Goal: Transaction & Acquisition: Book appointment/travel/reservation

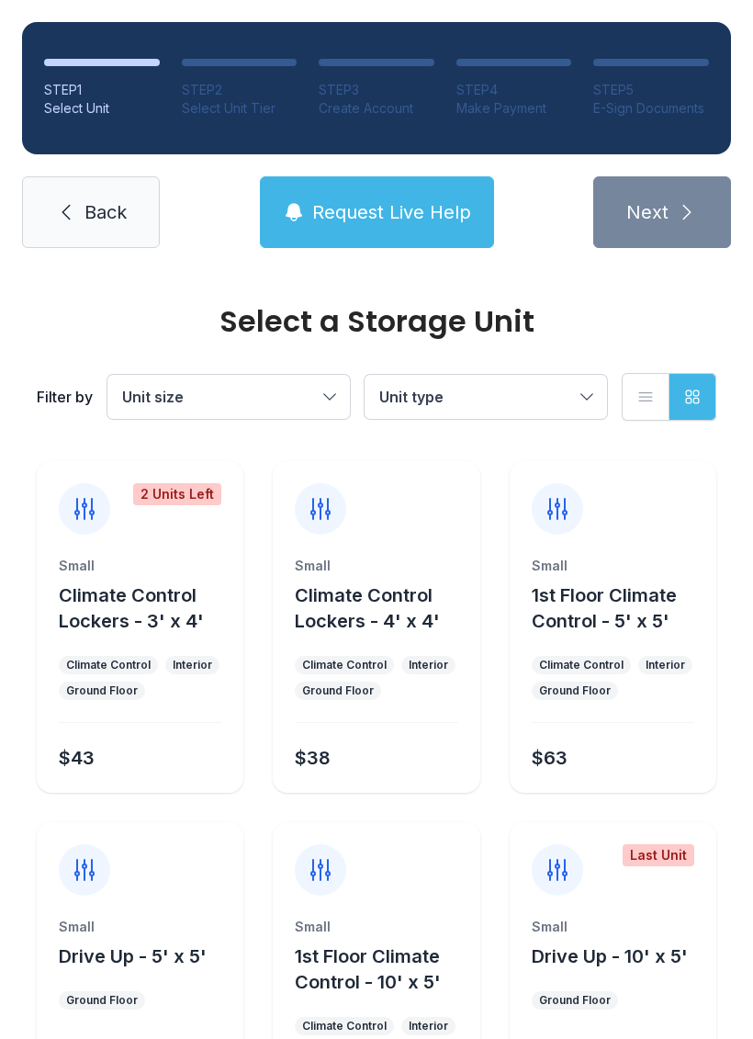
click at [402, 230] on button "Request Live Help" at bounding box center [377, 212] width 234 height 72
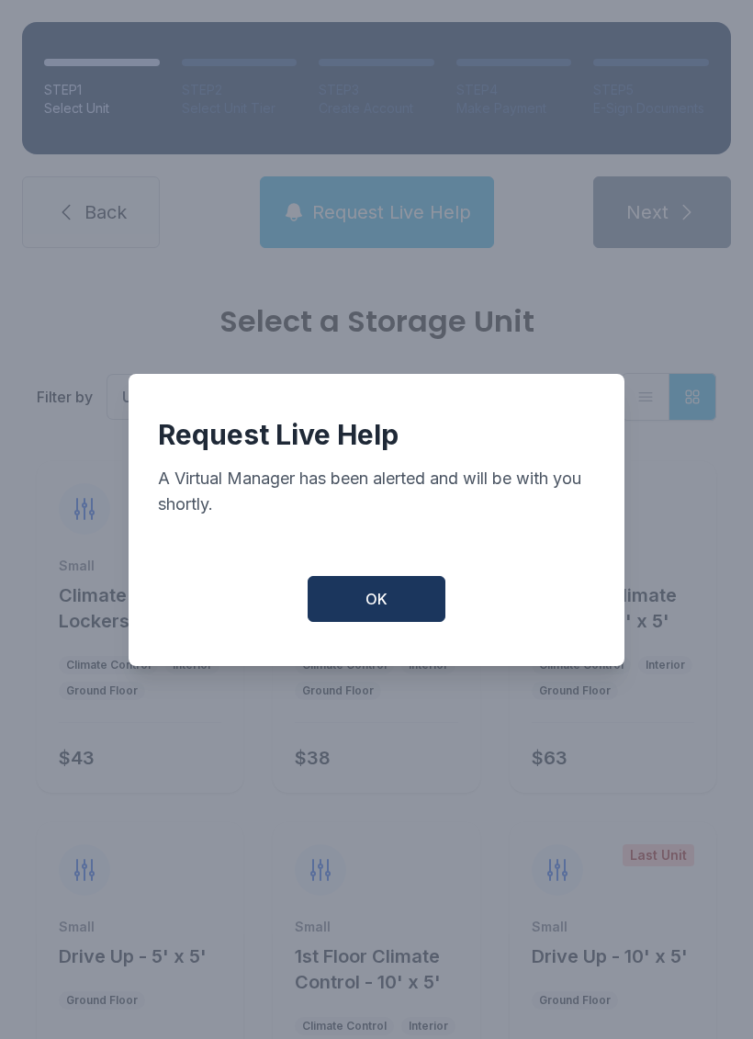
click at [388, 616] on button "OK" at bounding box center [377, 599] width 138 height 46
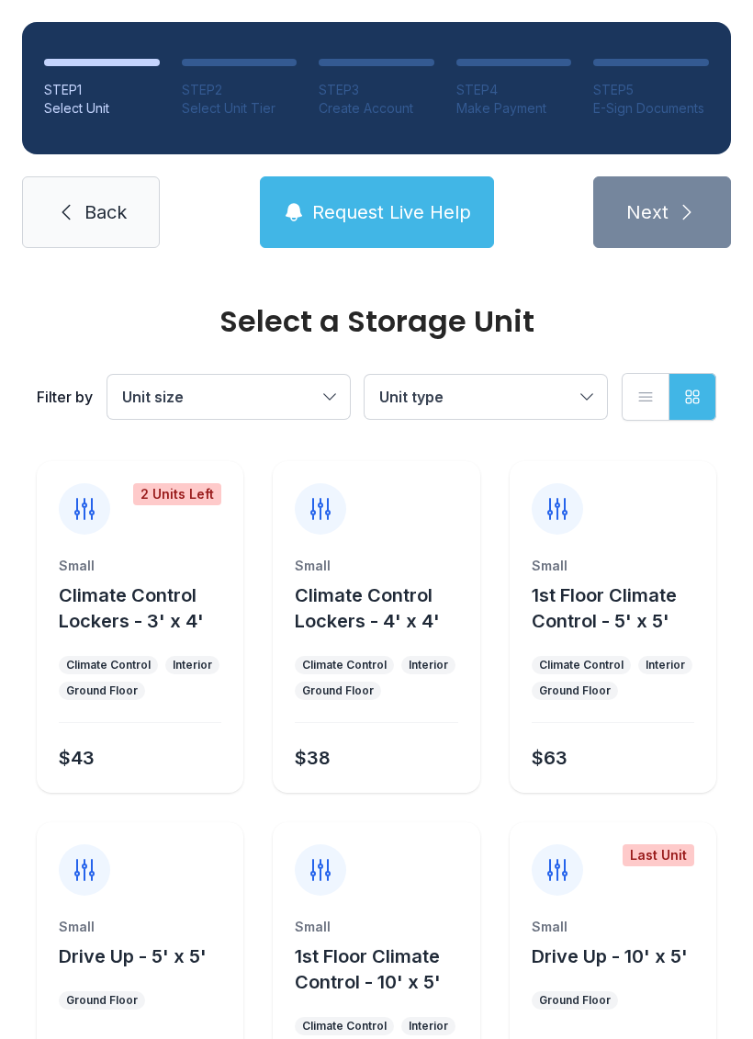
click at [333, 396] on button "Unit size" at bounding box center [228, 397] width 242 height 44
click at [584, 395] on button "Unit type" at bounding box center [486, 397] width 242 height 44
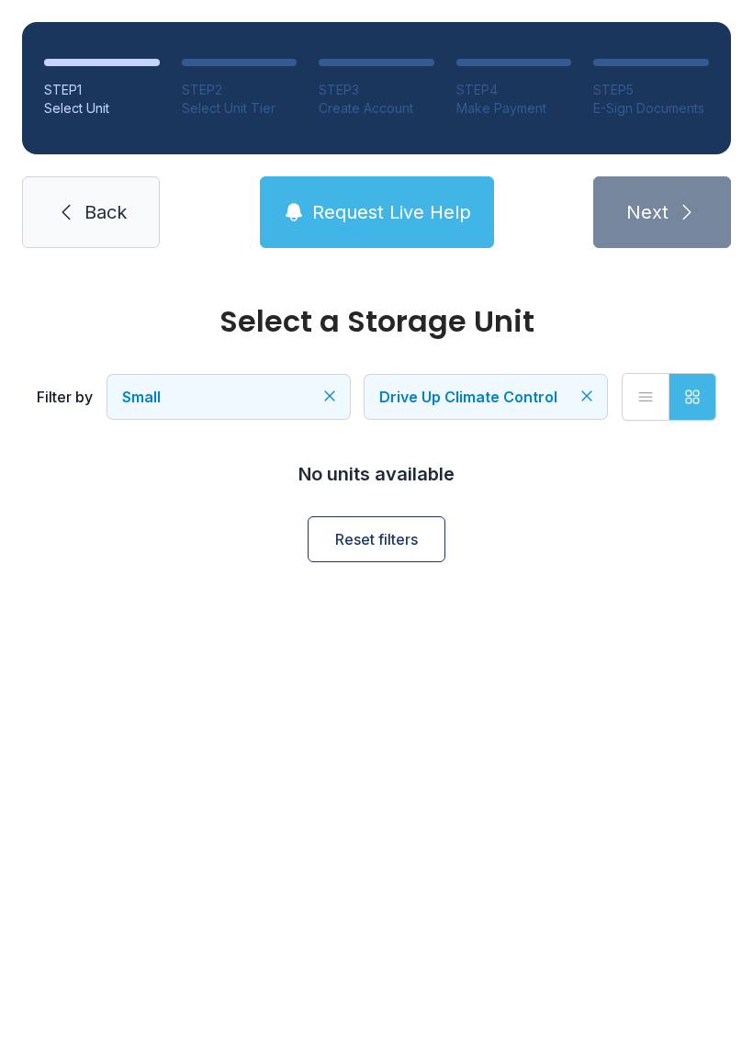
click at [593, 389] on icon "Clear filters" at bounding box center [587, 396] width 18 height 18
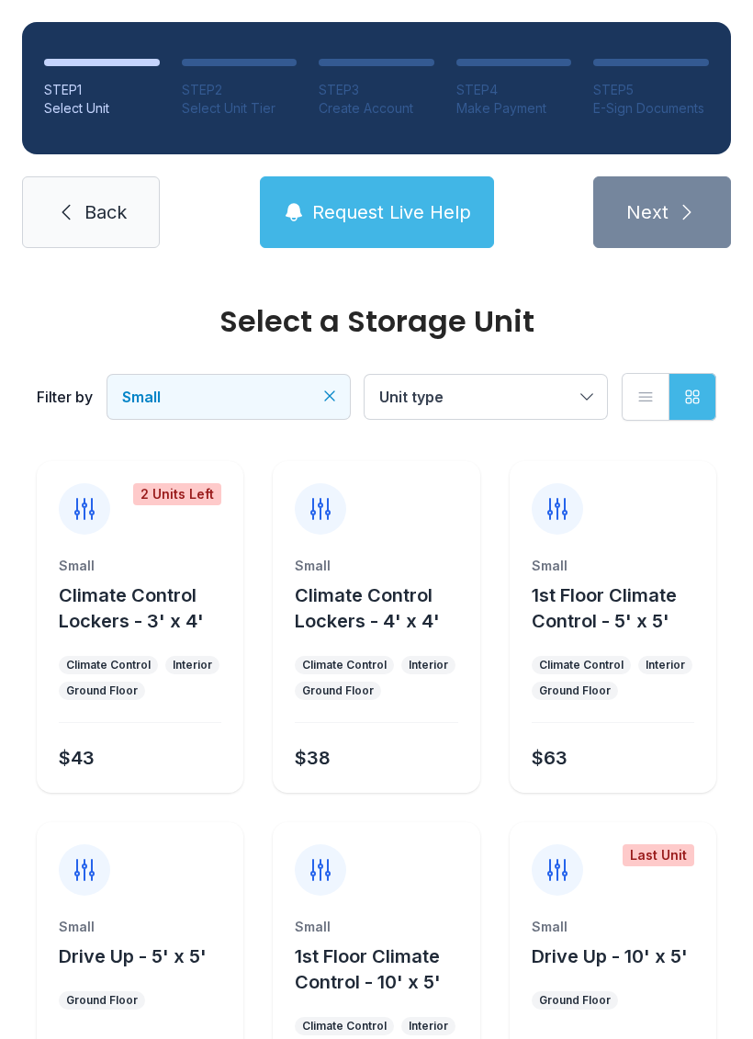
click at [591, 405] on button "Unit type" at bounding box center [486, 397] width 242 height 44
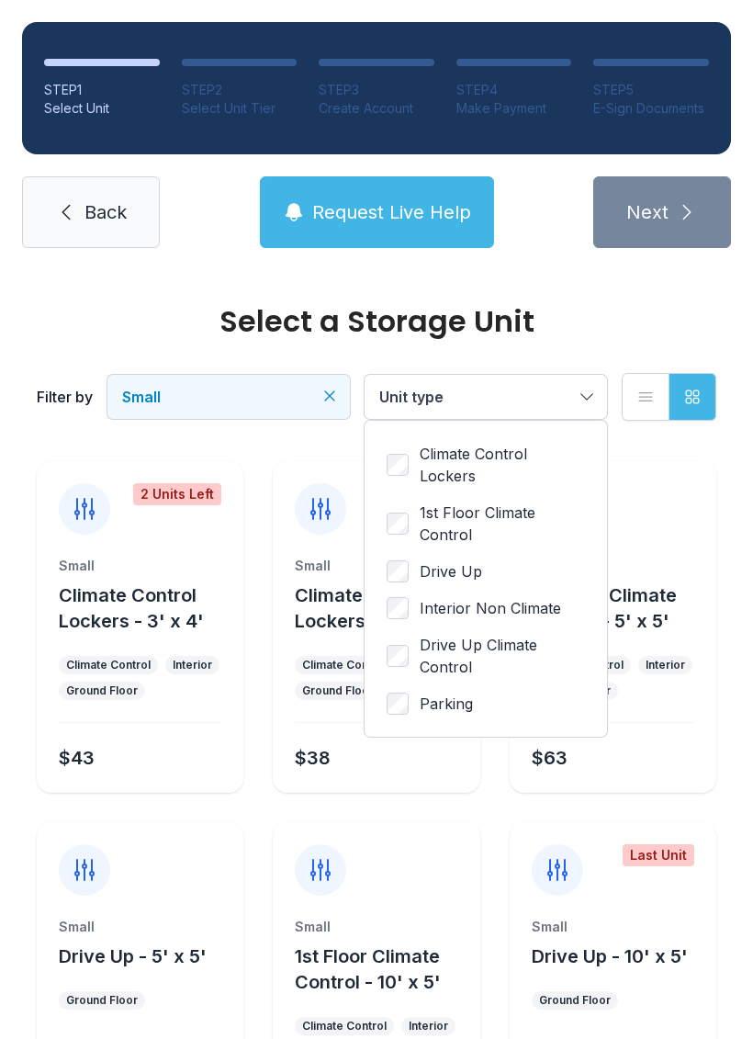
click at [418, 513] on label "1st Floor Climate Control" at bounding box center [486, 523] width 198 height 44
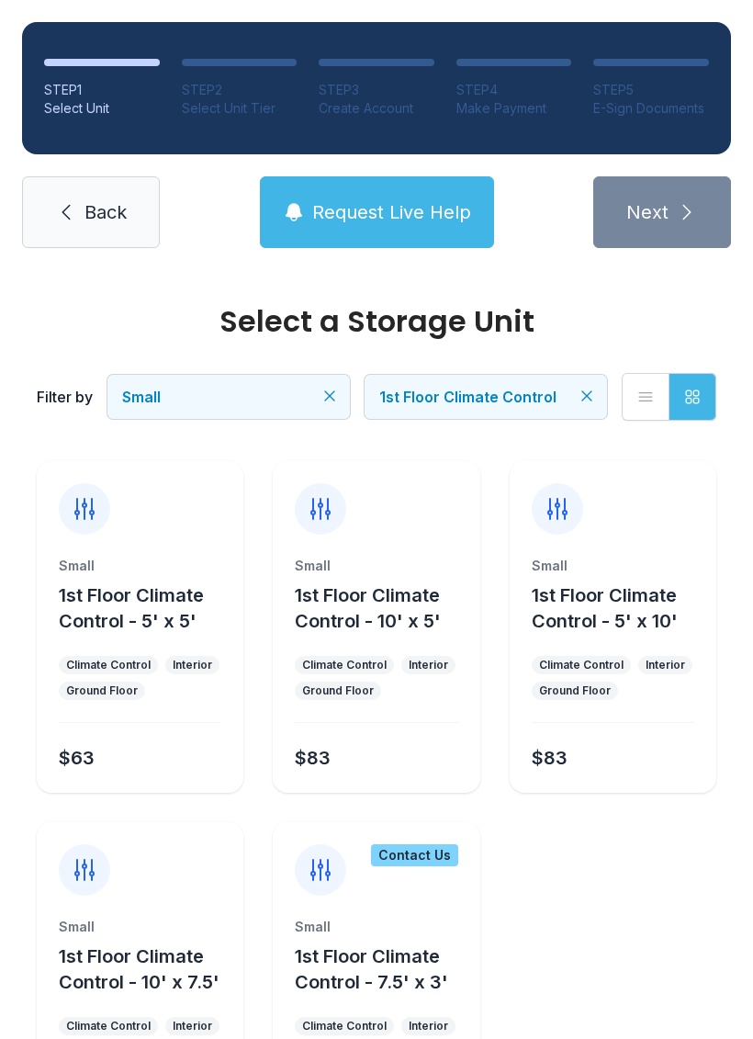
click at [47, 225] on link "Back" at bounding box center [91, 212] width 138 height 72
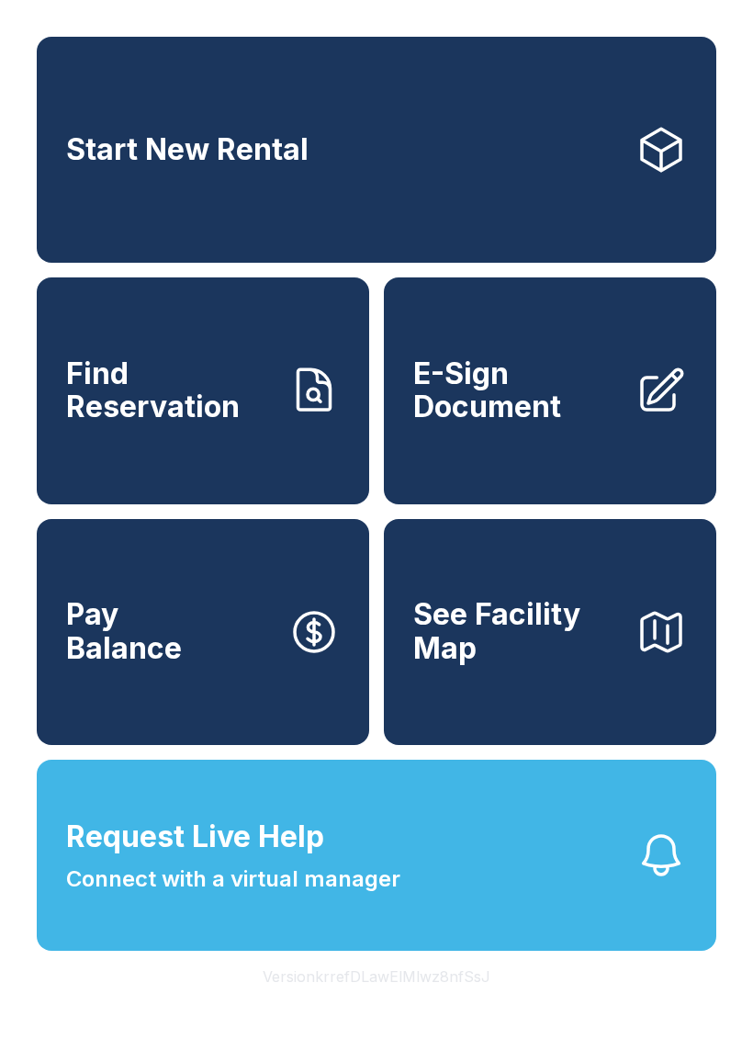
click at [676, 165] on icon at bounding box center [661, 149] width 51 height 51
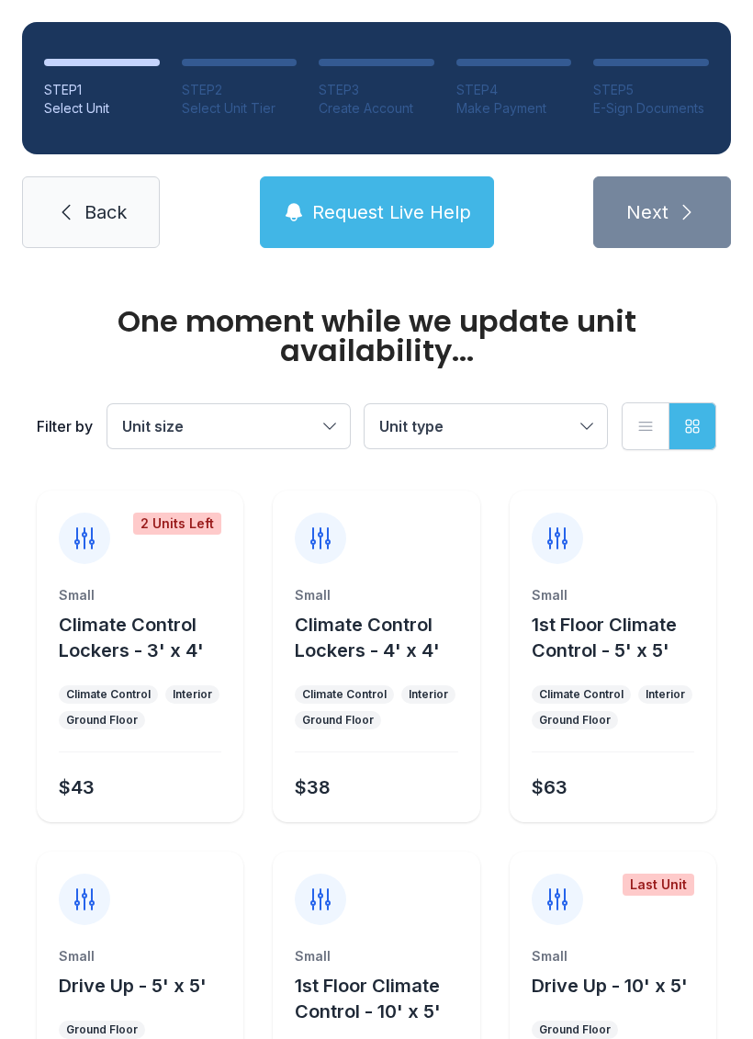
click at [397, 215] on span "Request Live Help" at bounding box center [391, 212] width 159 height 26
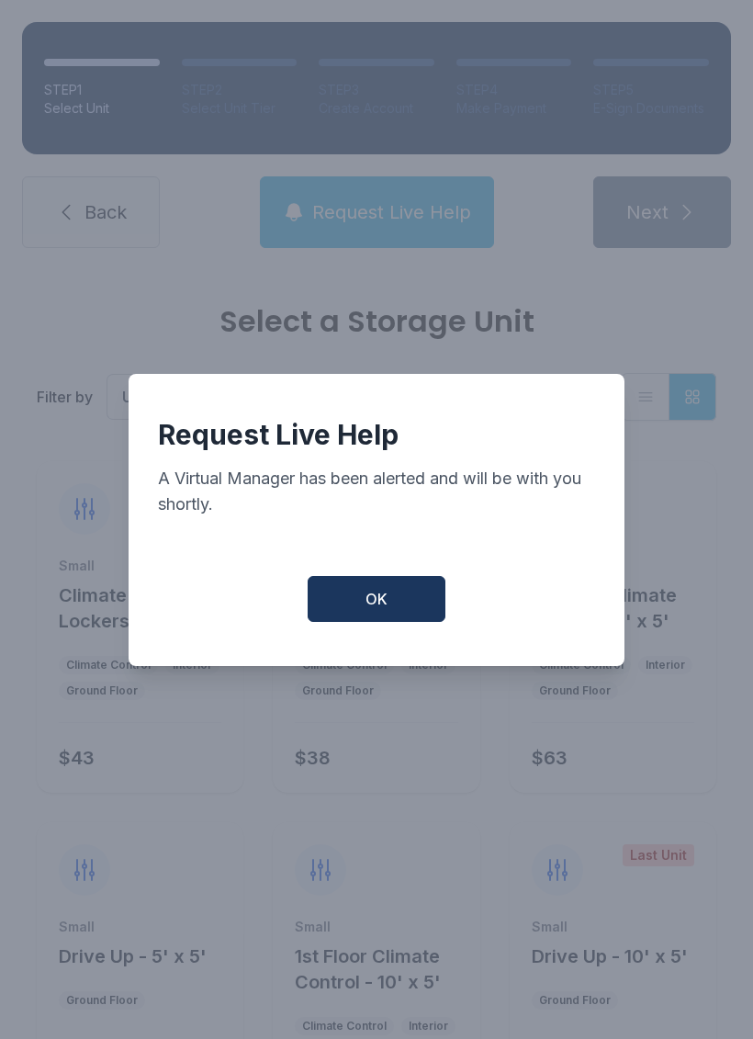
click at [357, 613] on button "OK" at bounding box center [377, 599] width 138 height 46
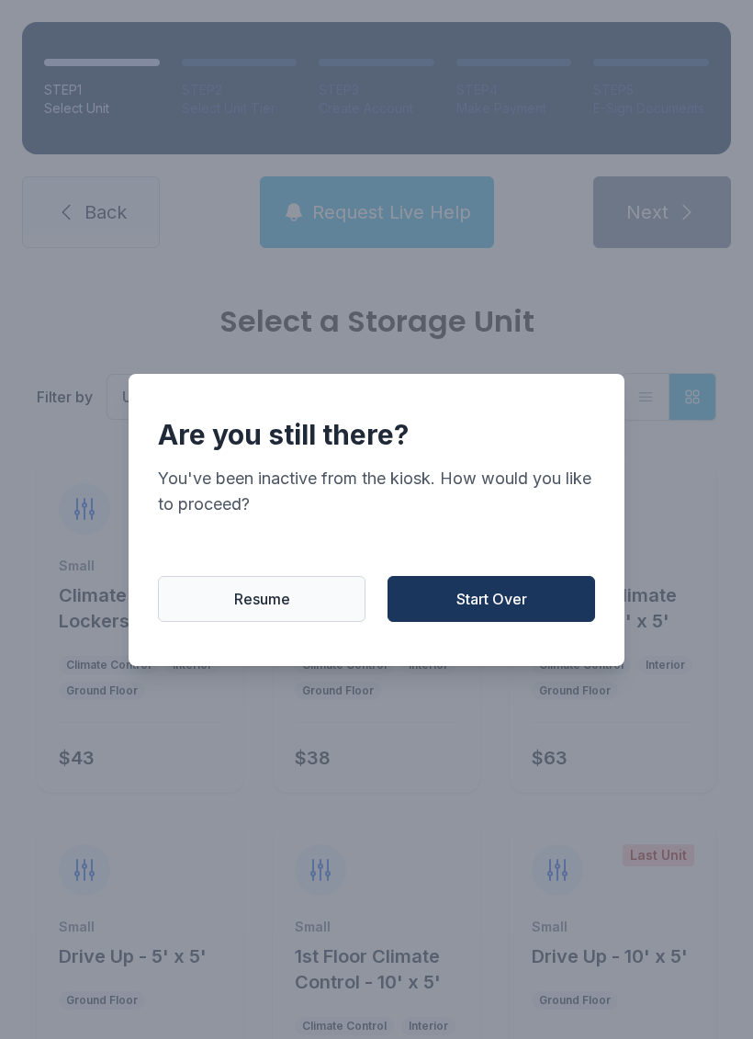
click at [262, 596] on button "Resume" at bounding box center [262, 599] width 208 height 46
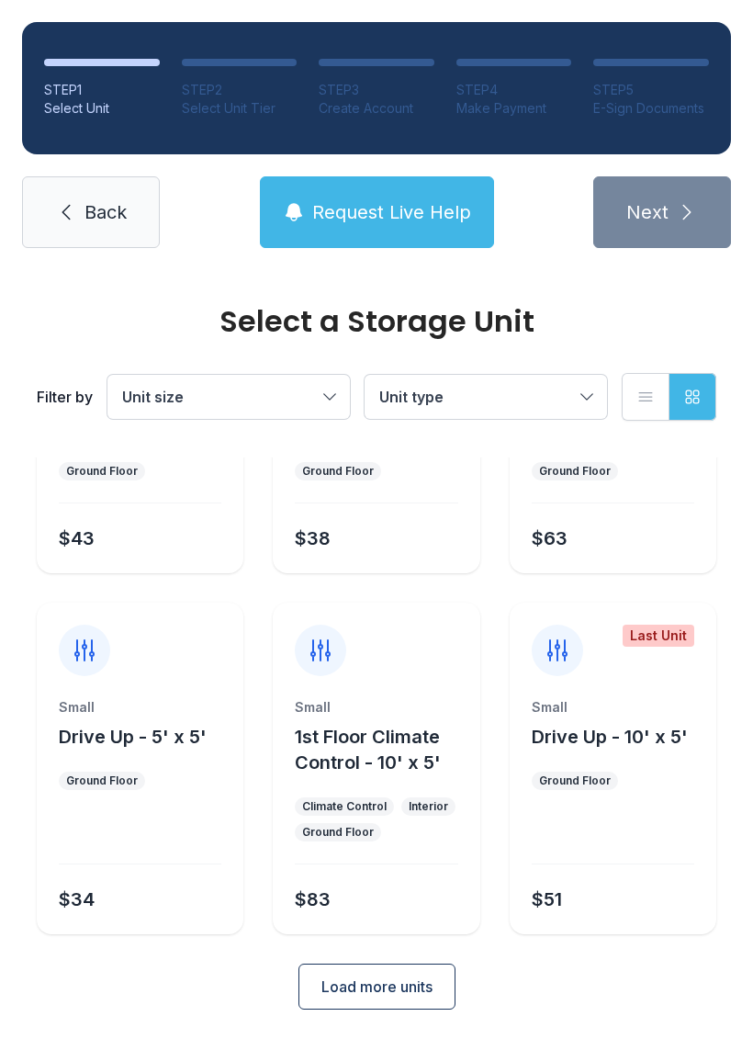
scroll to position [219, 0]
click at [358, 995] on span "Load more units" at bounding box center [376, 987] width 111 height 22
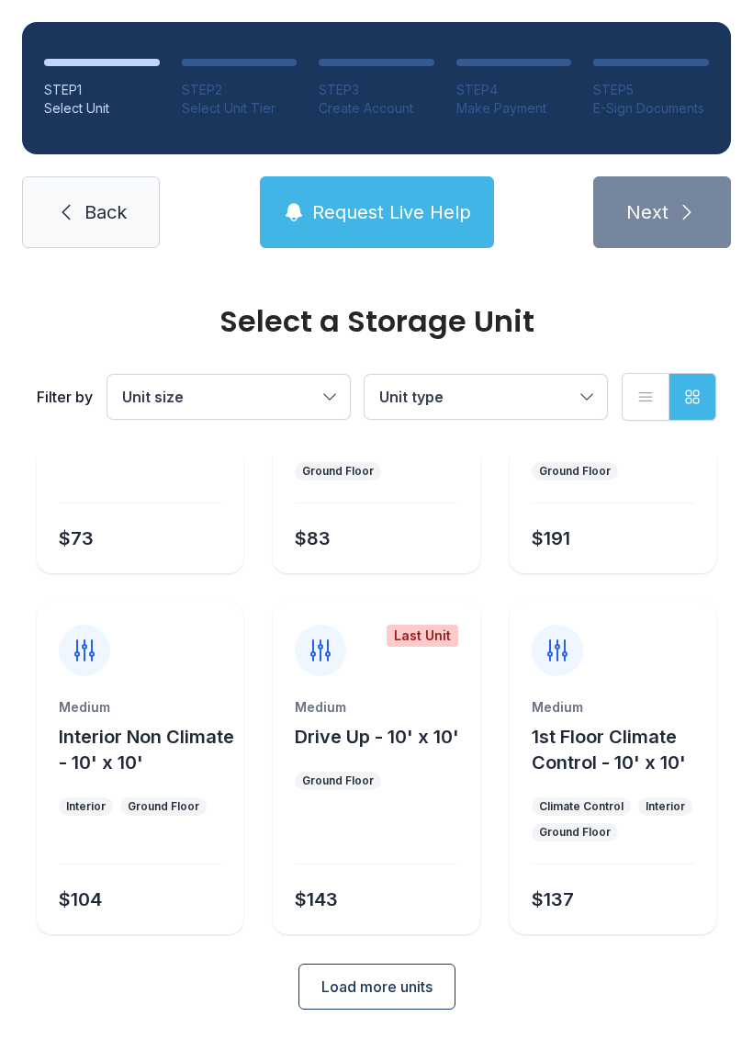
scroll to position [941, 0]
click at [386, 997] on span "Load more units" at bounding box center [376, 987] width 111 height 22
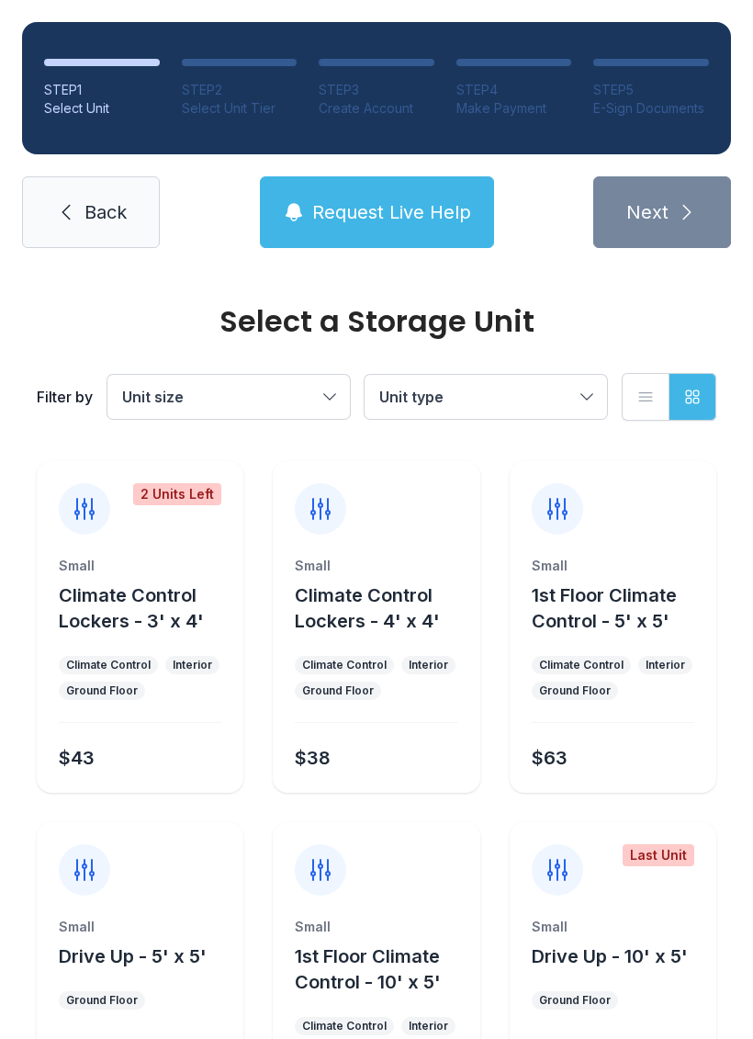
scroll to position [0, 0]
click at [702, 403] on button "Grid view" at bounding box center [693, 397] width 48 height 48
click at [641, 411] on button "List view" at bounding box center [646, 397] width 48 height 48
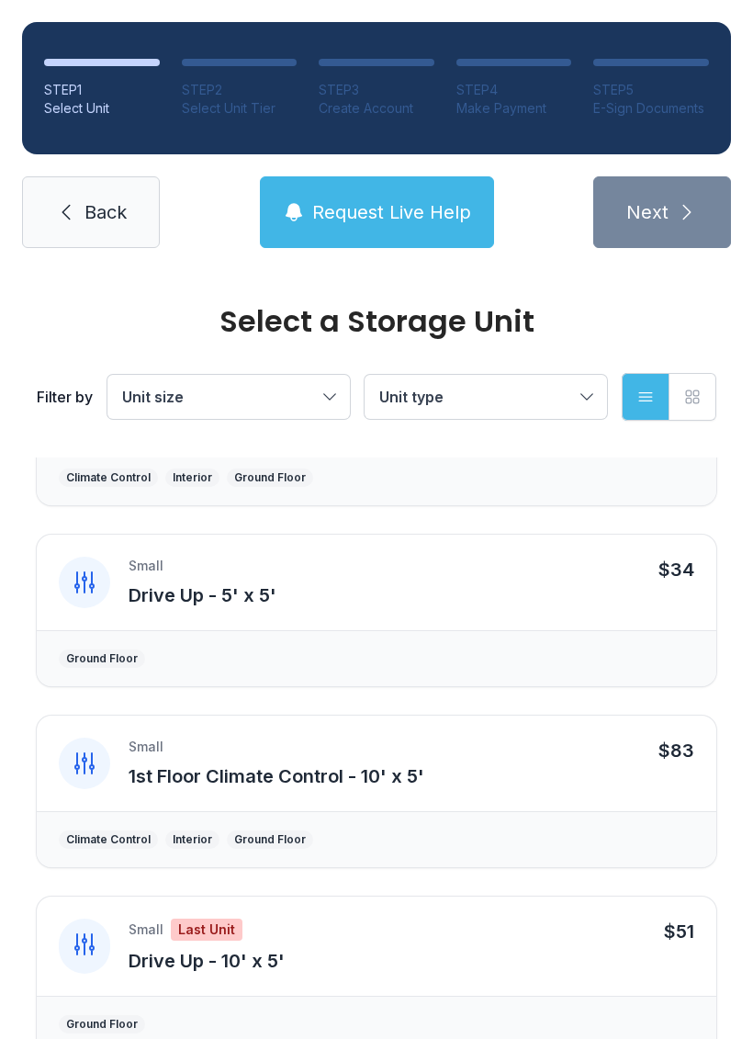
scroll to position [472, 0]
click at [79, 765] on icon at bounding box center [84, 763] width 29 height 29
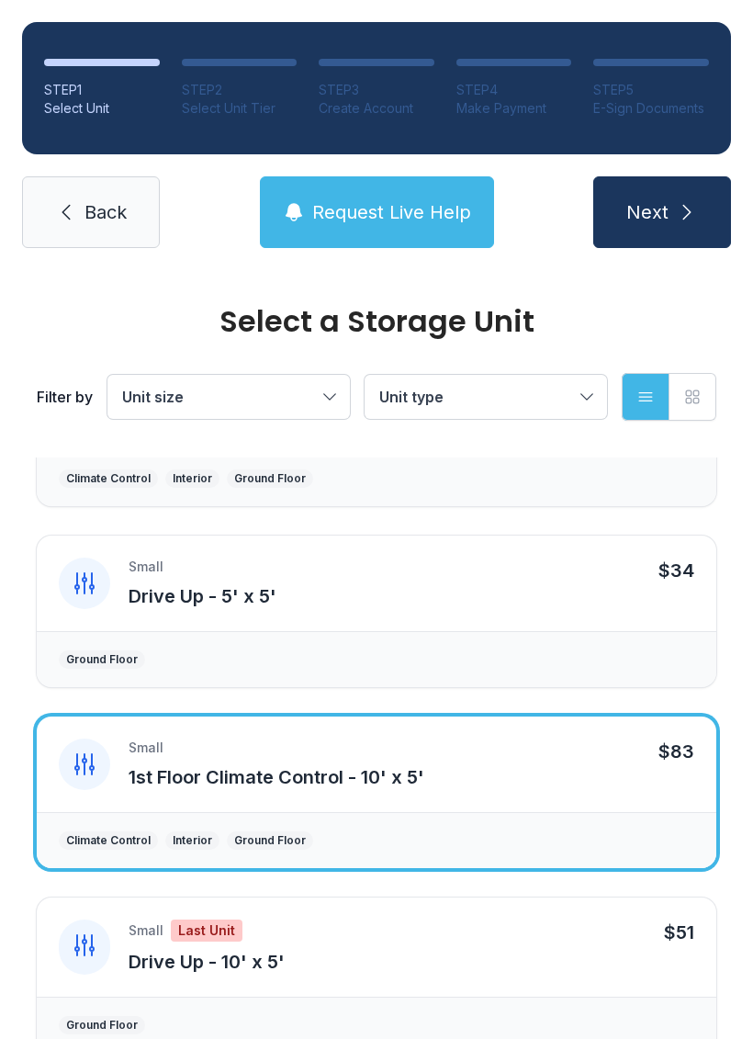
click at [400, 635] on div "Ground Floor" at bounding box center [377, 659] width 680 height 56
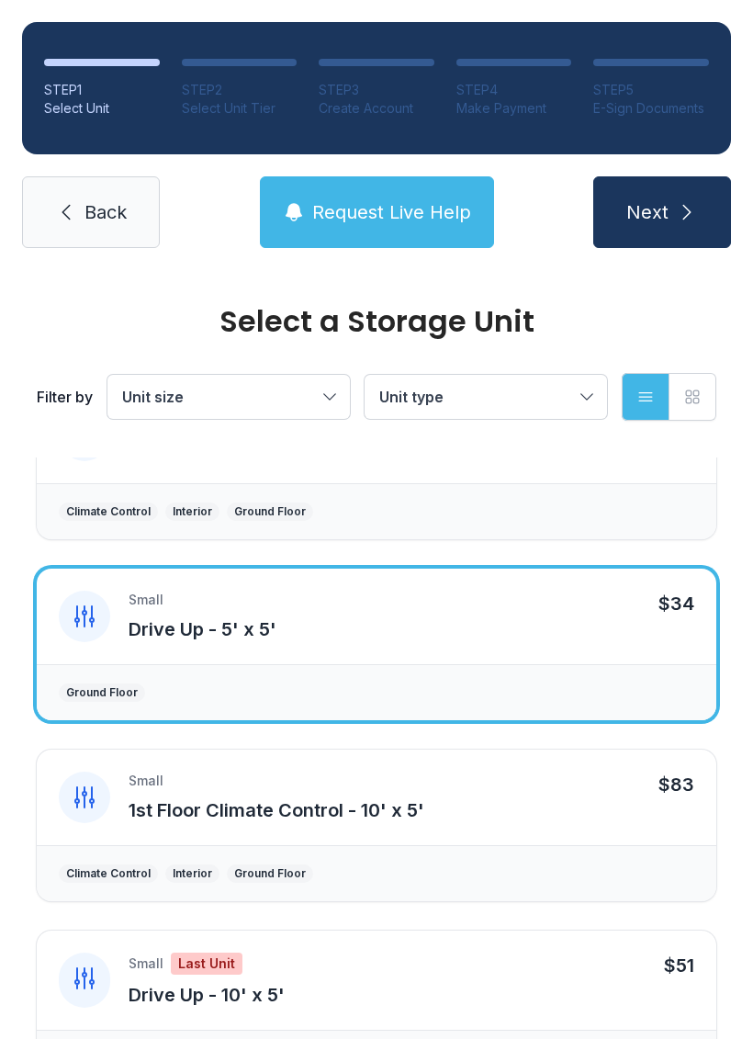
scroll to position [432, 0]
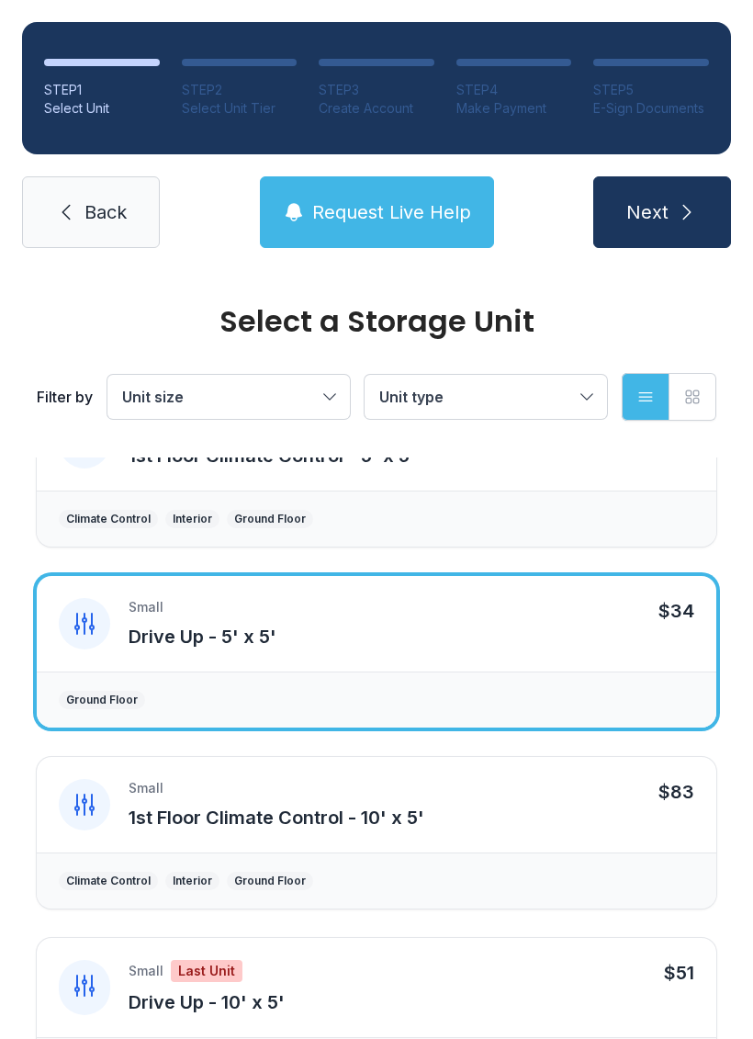
click at [72, 242] on link "Back" at bounding box center [91, 212] width 138 height 72
